Goal: Information Seeking & Learning: Find specific fact

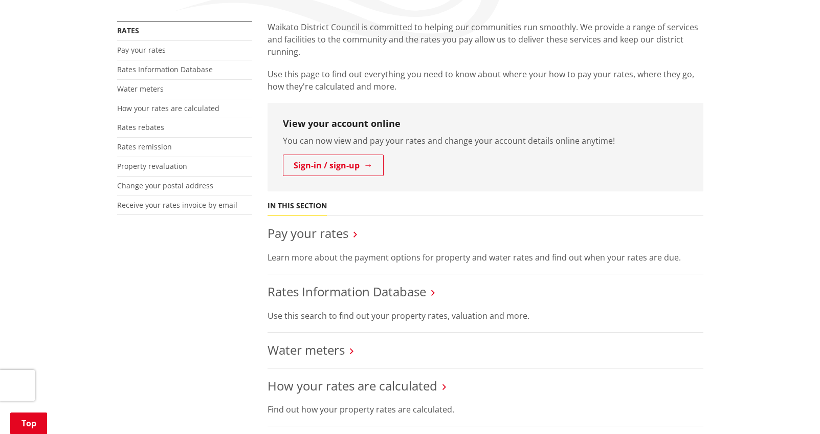
scroll to position [205, 0]
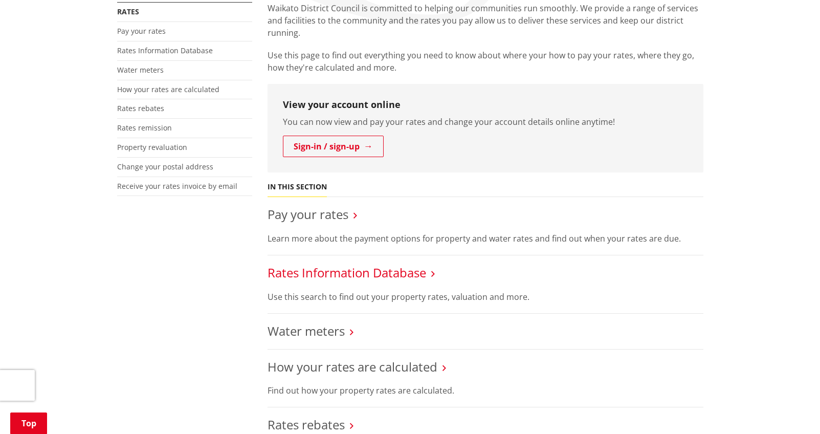
click at [391, 275] on link "Rates Information Database" at bounding box center [346, 272] width 159 height 17
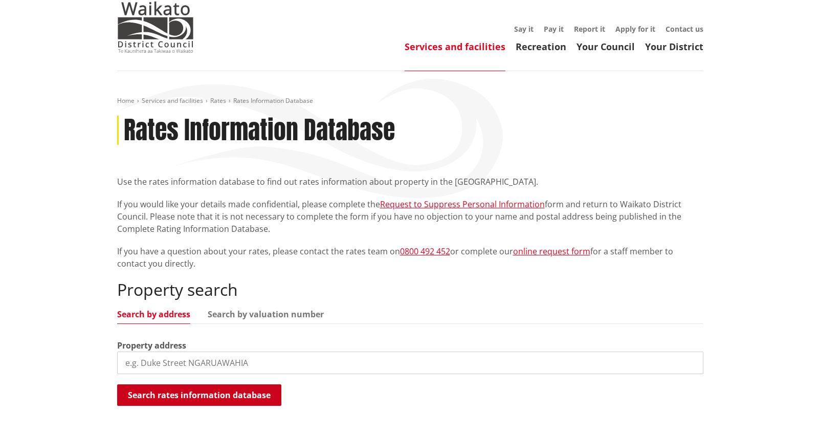
scroll to position [153, 0]
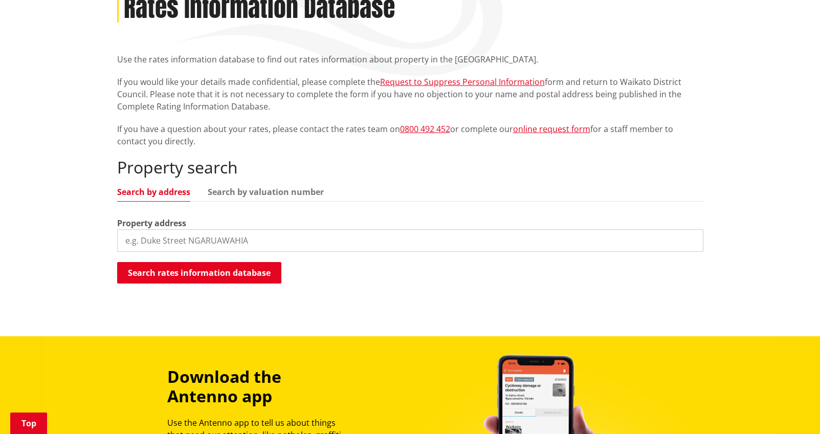
click at [232, 245] on input "search" at bounding box center [410, 240] width 586 height 23
type input "7 Waipapa Way"
click at [208, 271] on button "Search rates information database" at bounding box center [199, 272] width 164 height 21
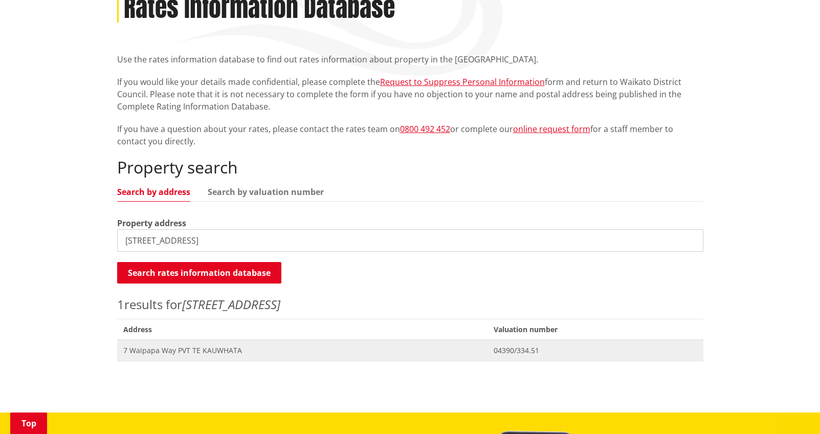
click at [188, 349] on span "7 Waipapa Way PVT TE KAUWHATA" at bounding box center [302, 350] width 358 height 10
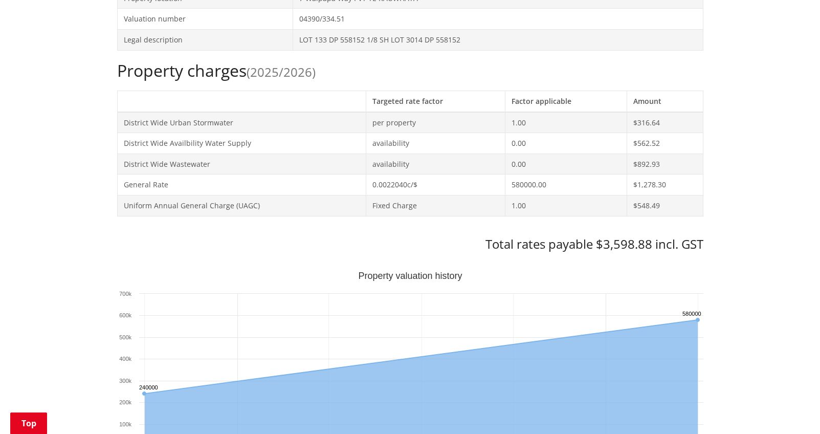
scroll to position [358, 0]
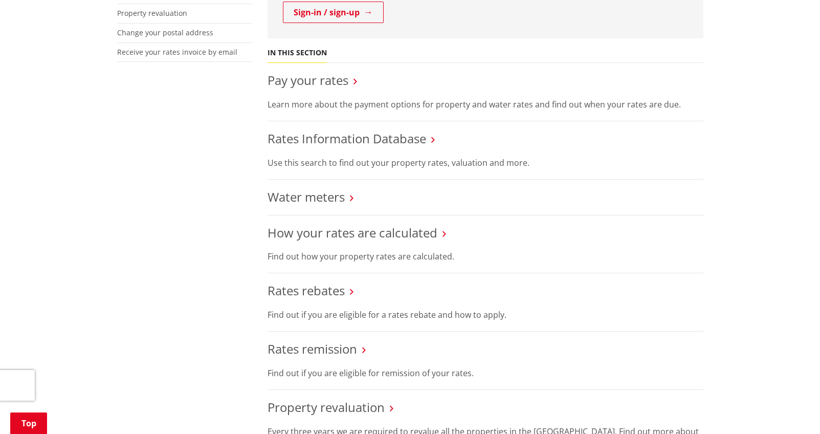
scroll to position [409, 0]
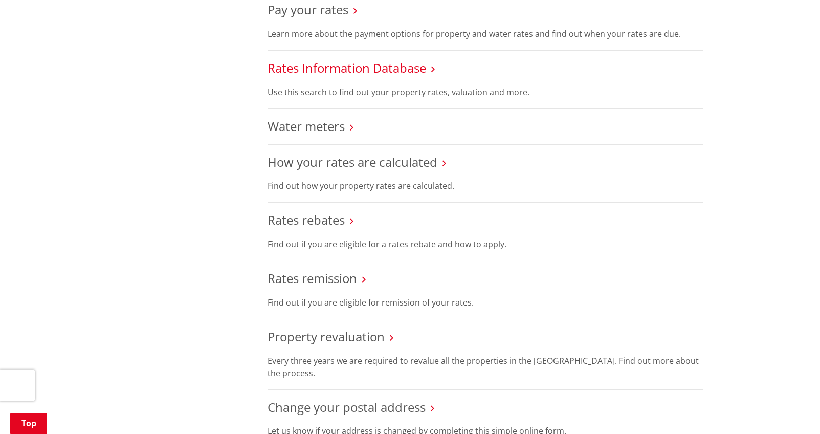
click at [328, 74] on link "Rates Information Database" at bounding box center [346, 67] width 159 height 17
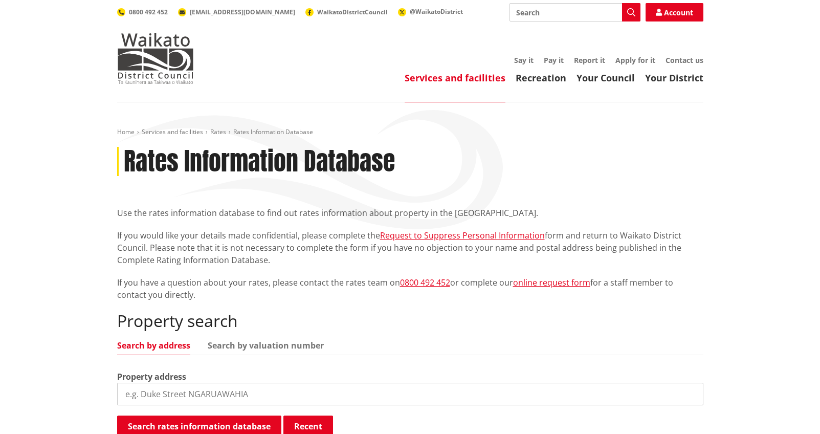
scroll to position [153, 0]
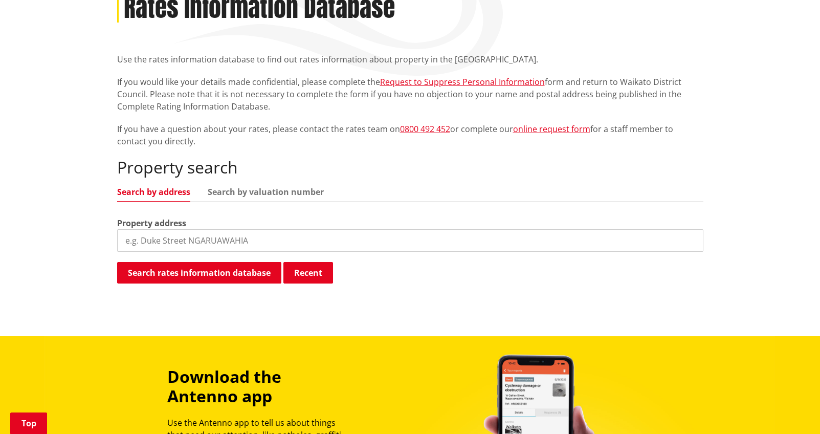
click at [226, 226] on div "Property address" at bounding box center [410, 234] width 586 height 35
click at [228, 236] on input "search" at bounding box center [410, 240] width 586 height 23
type input "7 Waipapa Way"
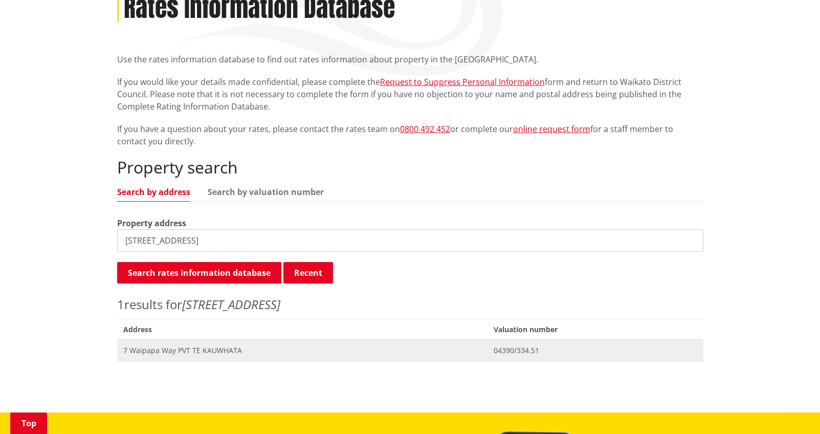
click at [208, 345] on span "Address 7 Waipapa Way PVT TE KAUWHATA" at bounding box center [302, 350] width 370 height 21
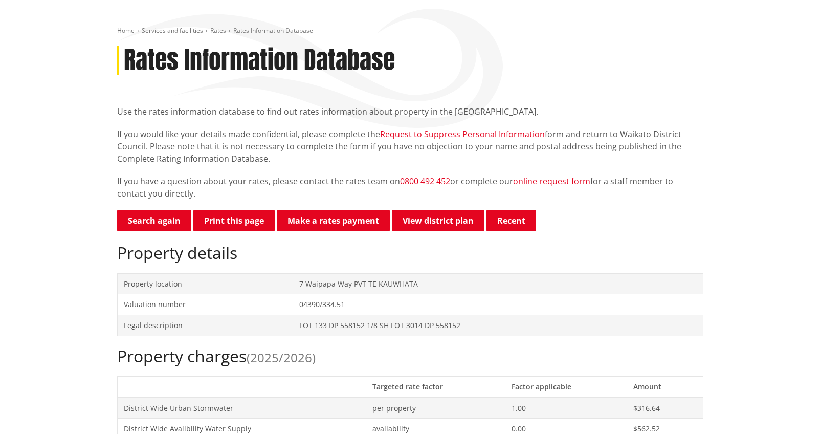
scroll to position [102, 0]
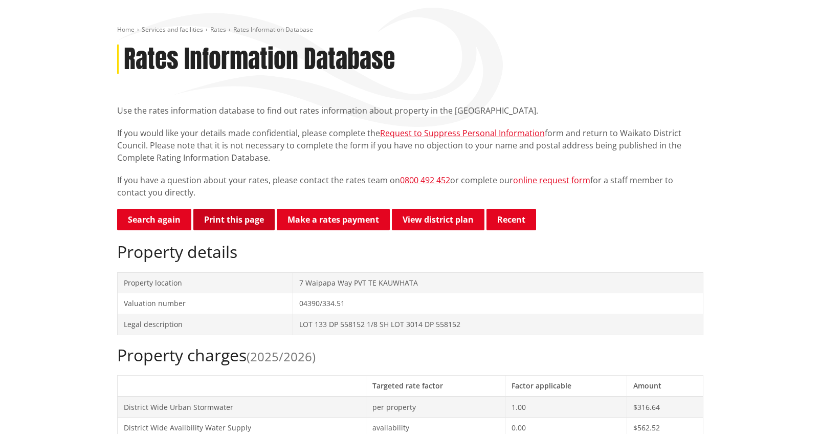
click at [258, 224] on button "Print this page" at bounding box center [233, 219] width 81 height 21
